Goal: Information Seeking & Learning: Find contact information

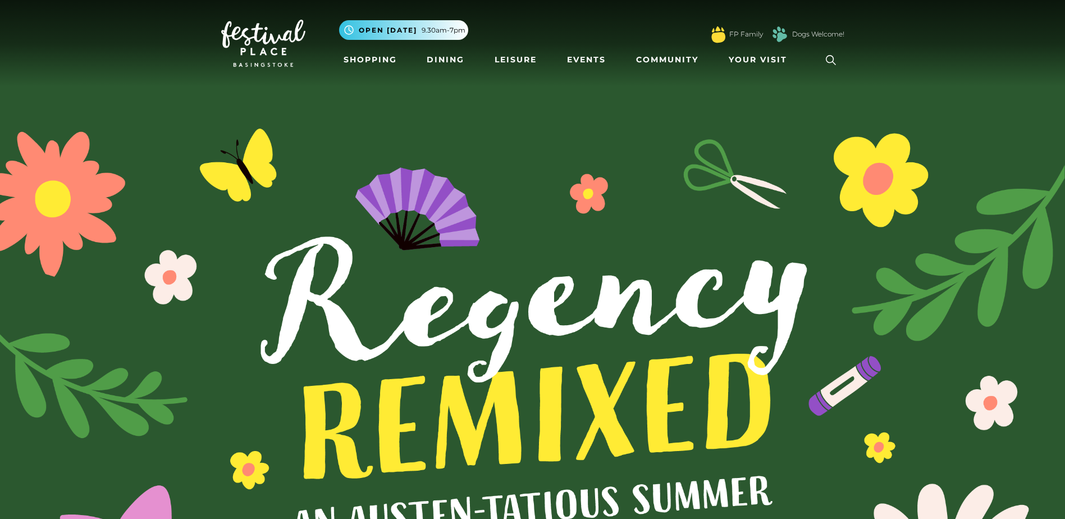
drag, startPoint x: 795, startPoint y: 46, endPoint x: 789, endPoint y: 48, distance: 6.0
click at [795, 46] on div "FP Family Dogs Welcome!" at bounding box center [776, 34] width 136 height 25
click at [781, 62] on span "Your Visit" at bounding box center [758, 60] width 58 height 12
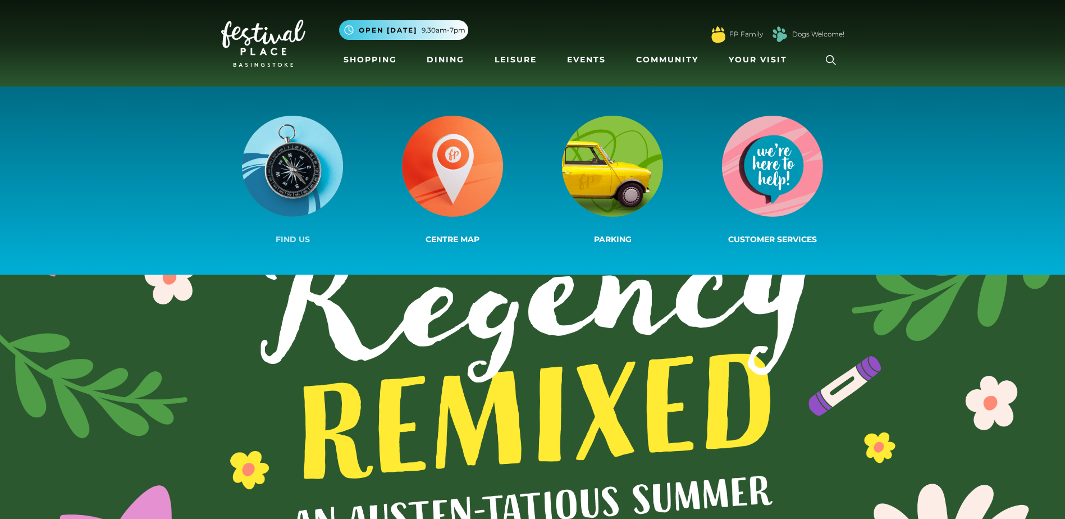
click at [235, 183] on link "Find us" at bounding box center [293, 180] width 160 height 134
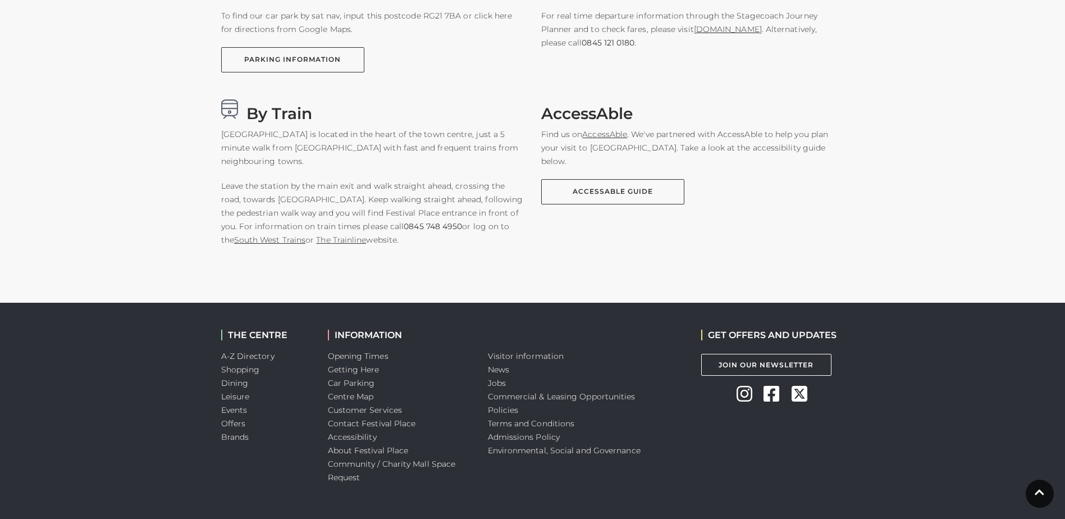
scroll to position [867, 0]
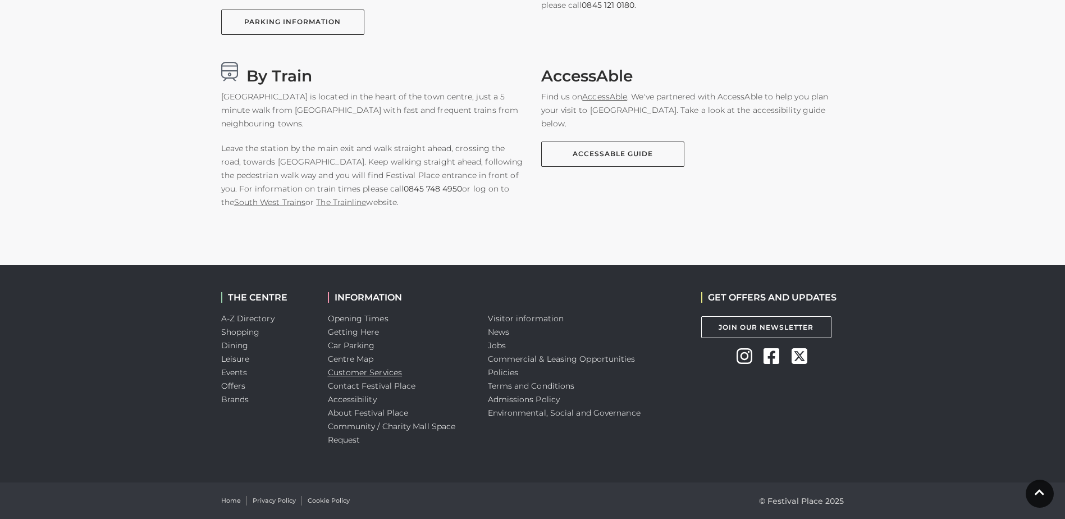
click at [378, 367] on link "Customer Services" at bounding box center [365, 372] width 75 height 10
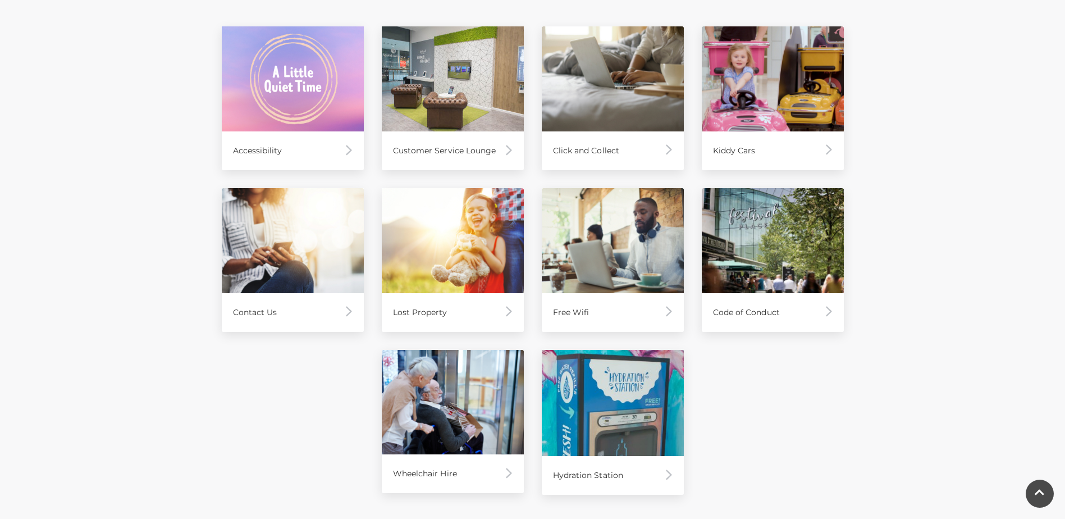
scroll to position [561, 0]
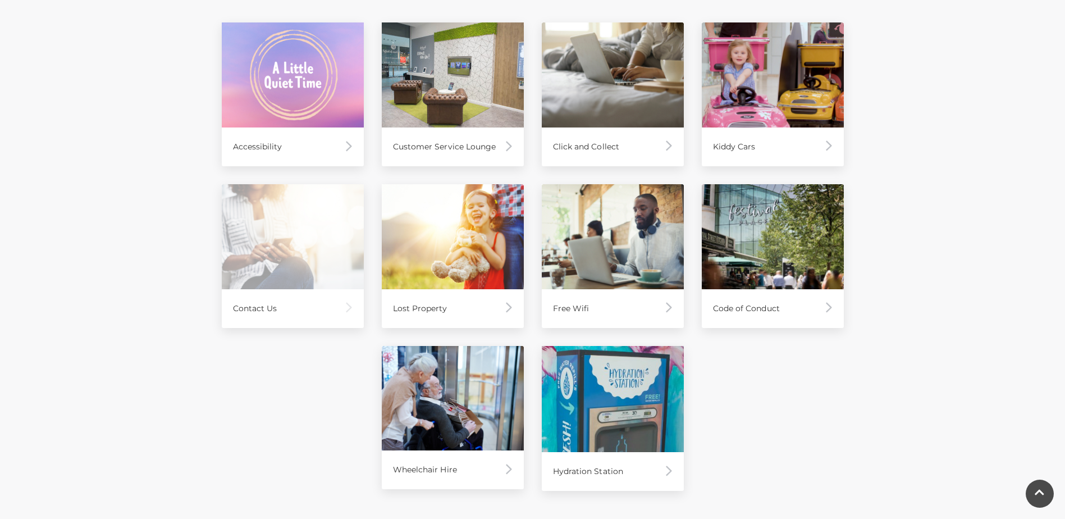
click at [305, 290] on div "Contact Us" at bounding box center [293, 308] width 142 height 39
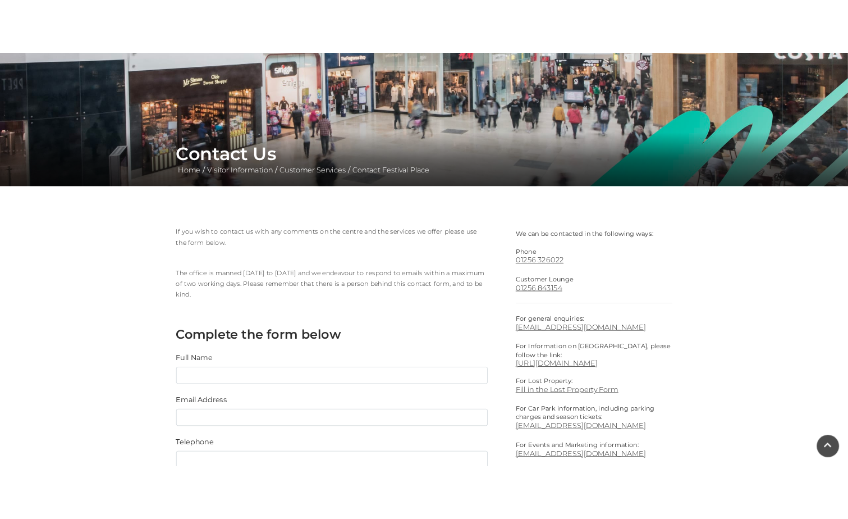
scroll to position [112, 0]
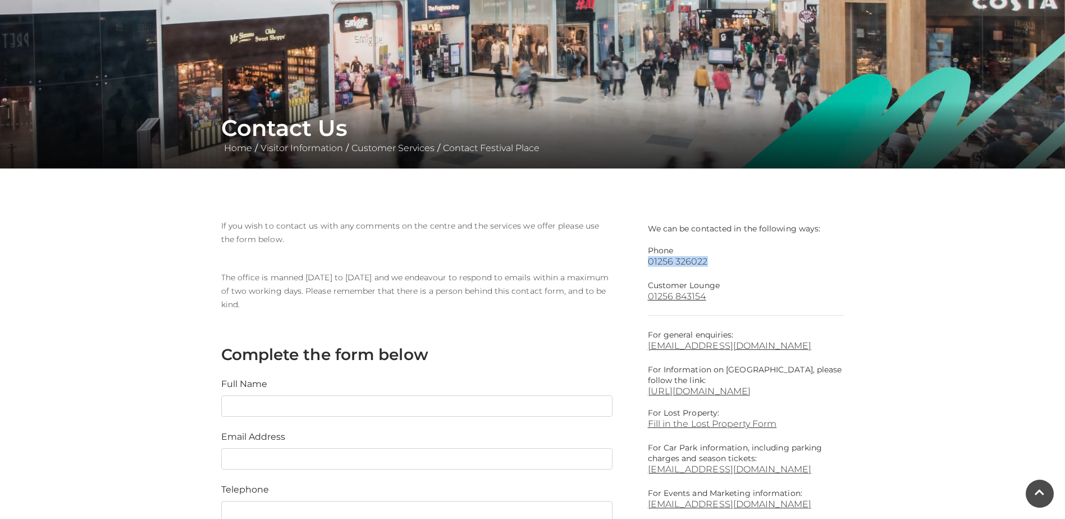
drag, startPoint x: 644, startPoint y: 260, endPoint x: 706, endPoint y: 263, distance: 62.4
click at [706, 263] on div "We can be contacted in the following ways: Phone 01256 326022 Customer Lounge 0…" at bounding box center [745, 490] width 213 height 543
copy link "01256 326022"
